Goal: Entertainment & Leisure: Consume media (video, audio)

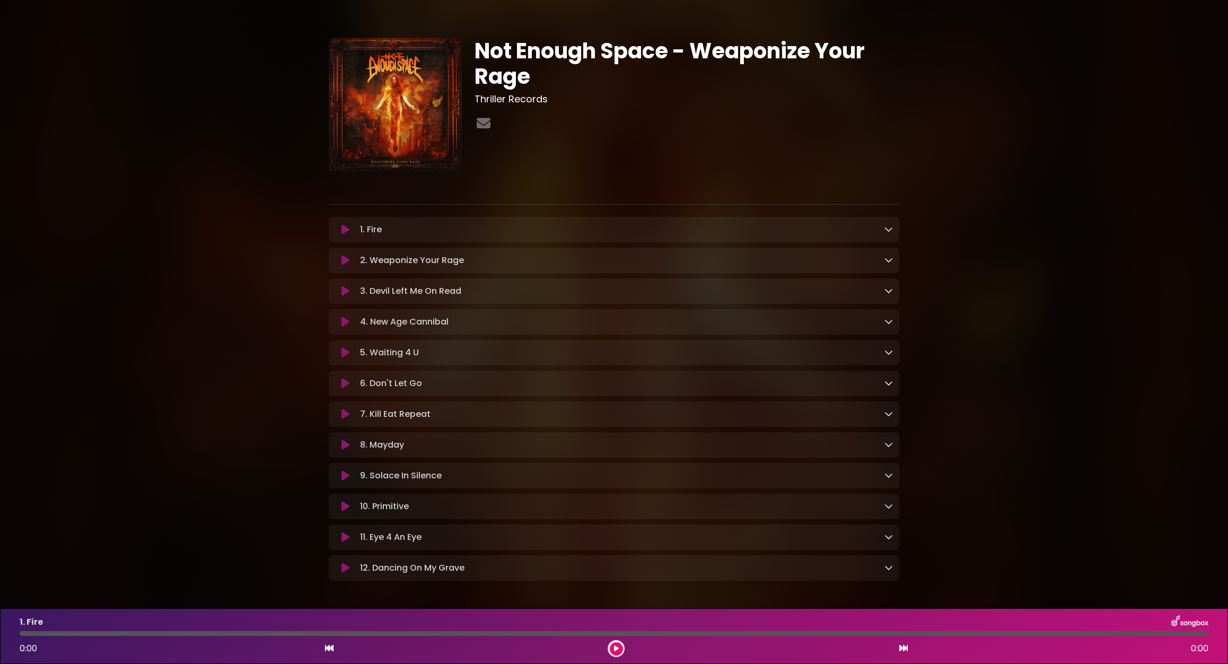
drag, startPoint x: 55, startPoint y: 240, endPoint x: 99, endPoint y: 246, distance: 44.4
click at [55, 240] on div "Not Enough Space - Weaponize Your Rage Thriller Records" at bounding box center [614, 306] width 1228 height 586
click at [339, 415] on button at bounding box center [345, 414] width 21 height 11
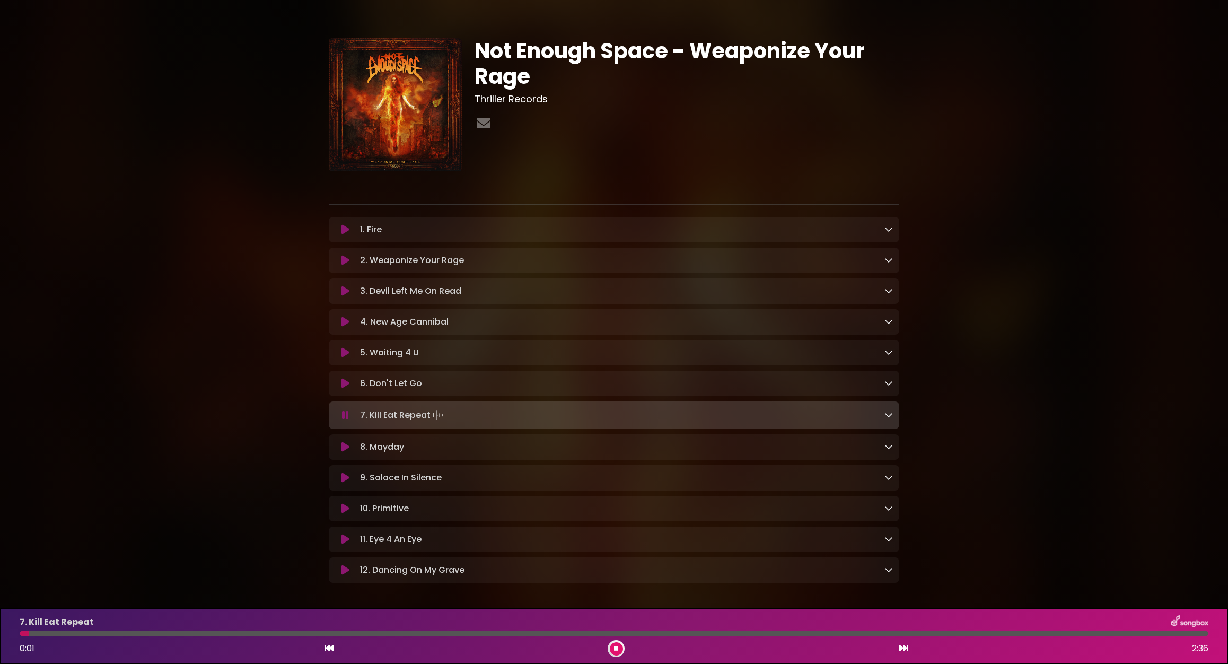
click at [421, 634] on div at bounding box center [614, 633] width 1189 height 5
click at [550, 632] on div at bounding box center [614, 633] width 1189 height 5
click at [618, 647] on button at bounding box center [616, 648] width 13 height 13
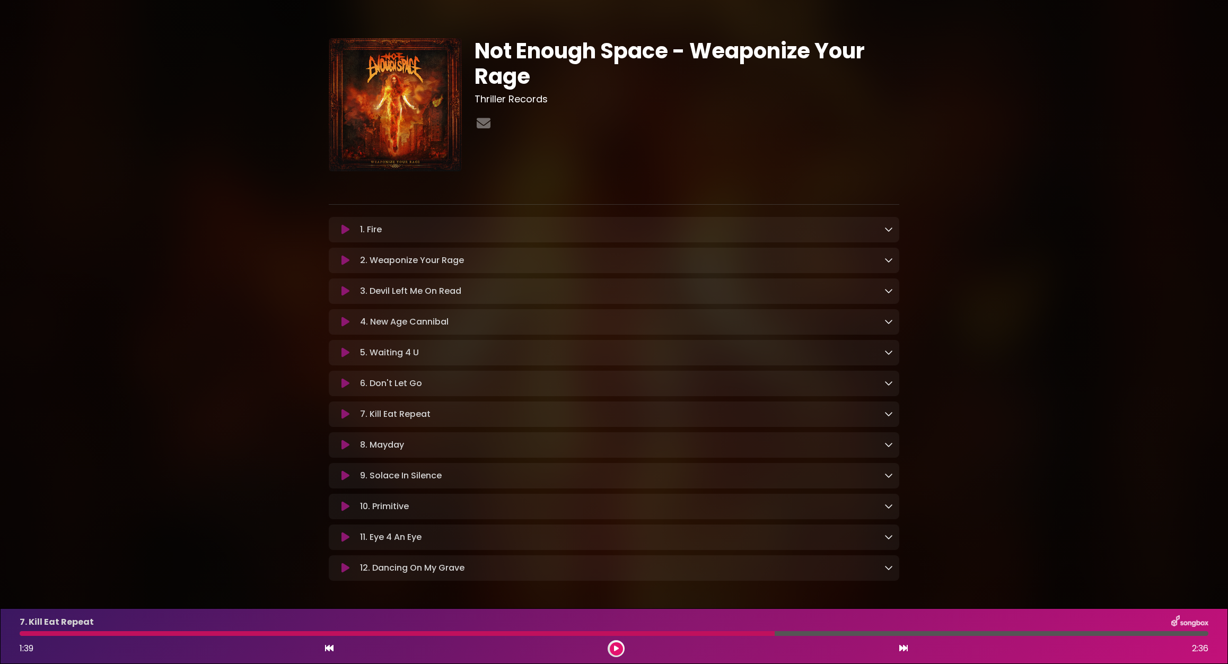
drag, startPoint x: 111, startPoint y: 247, endPoint x: 144, endPoint y: 231, distance: 36.3
click at [111, 247] on div "Not Enough Space - Weaponize Your Rage Thriller Records" at bounding box center [614, 306] width 1228 height 586
click at [929, 632] on div at bounding box center [614, 633] width 1189 height 5
click at [864, 630] on div "7. Kill Eat Repeat 1:39 2:36" at bounding box center [613, 636] width 1201 height 42
click at [817, 632] on div at bounding box center [614, 633] width 1189 height 5
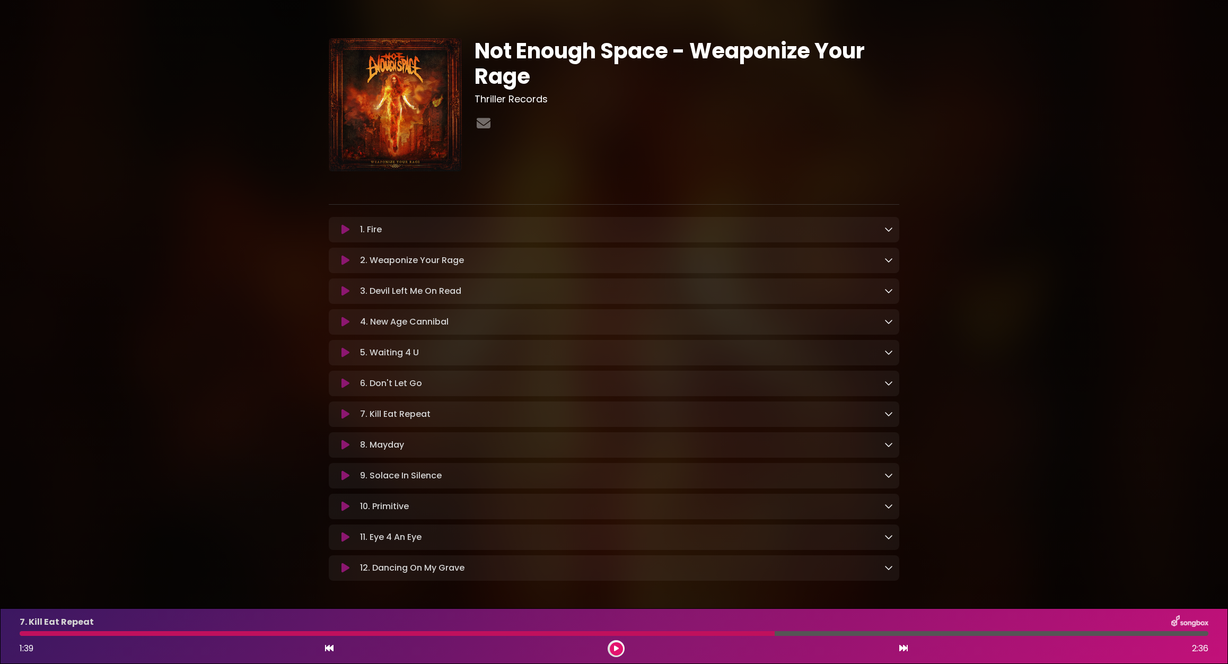
click at [615, 651] on icon at bounding box center [616, 648] width 5 height 6
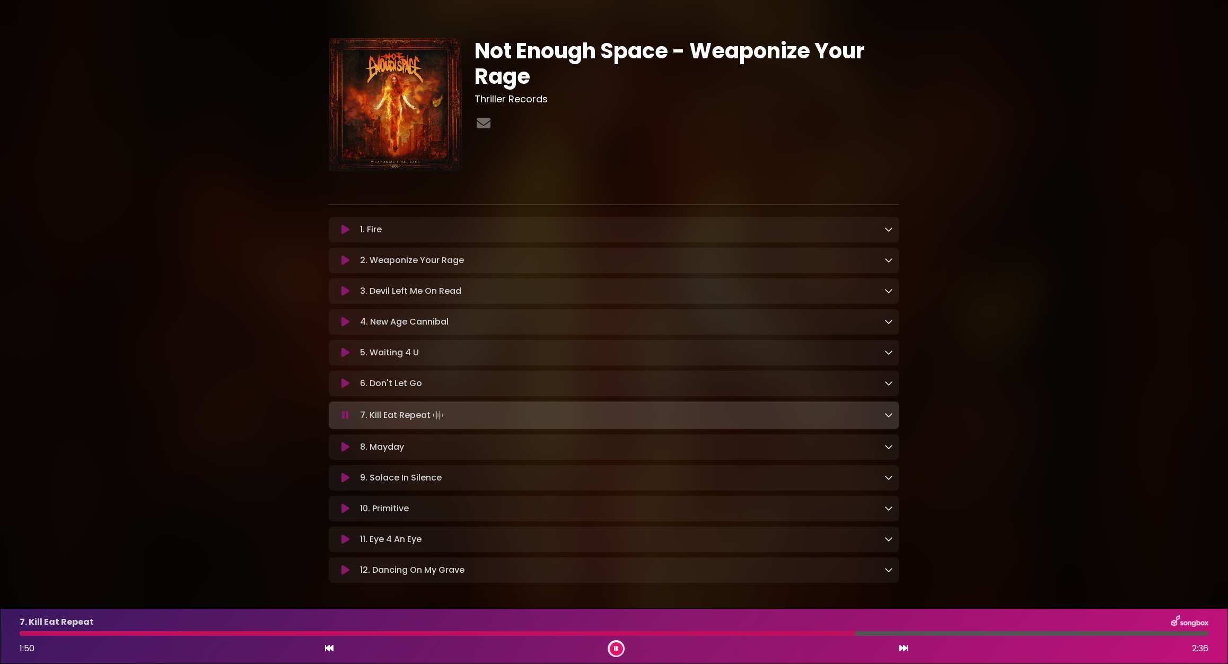
click at [160, 632] on div at bounding box center [437, 633] width 835 height 5
click at [615, 650] on icon at bounding box center [616, 648] width 4 height 6
